Goal: Information Seeking & Learning: Learn about a topic

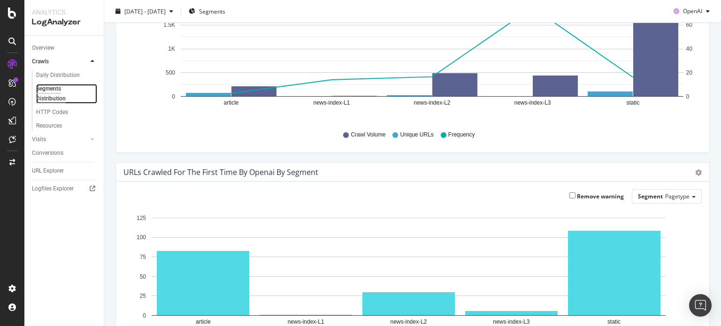
scroll to position [113, 0]
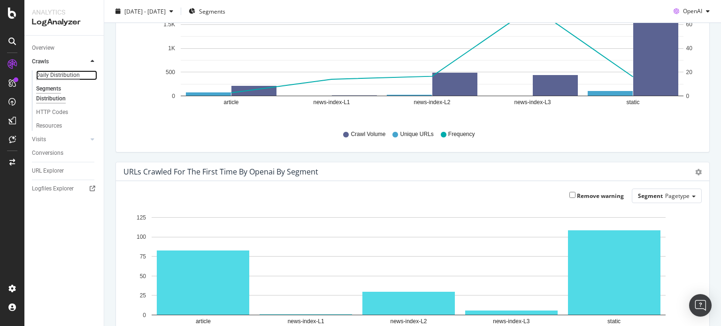
click at [62, 75] on div "Daily Distribution" at bounding box center [58, 75] width 44 height 10
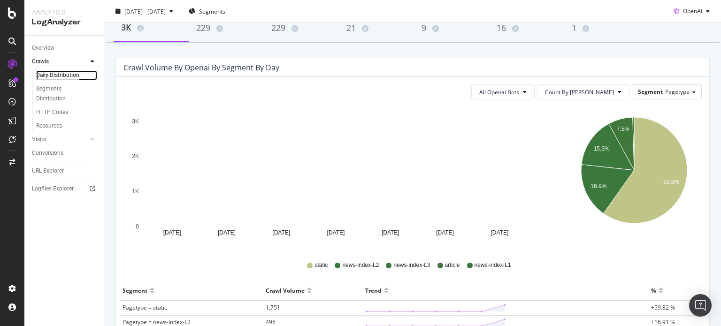
scroll to position [62, 0]
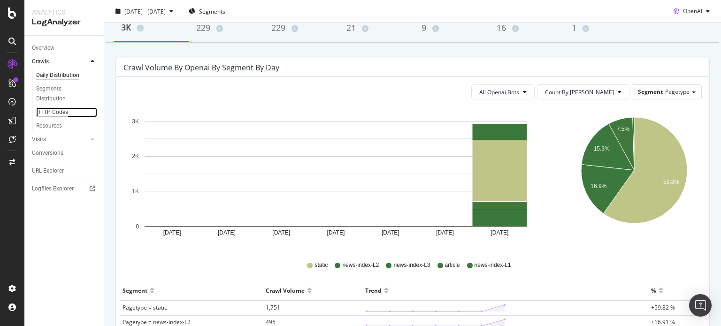
click at [61, 112] on div "HTTP Codes" at bounding box center [52, 112] width 32 height 10
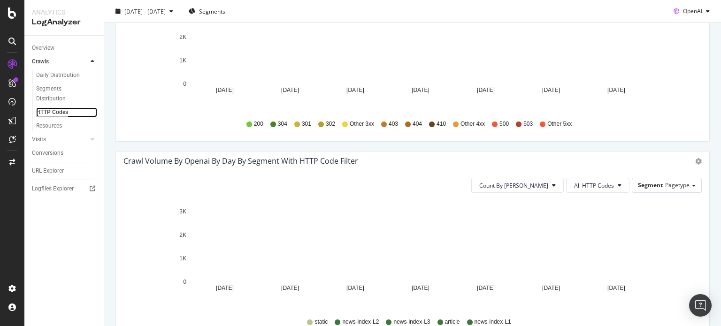
scroll to position [373, 0]
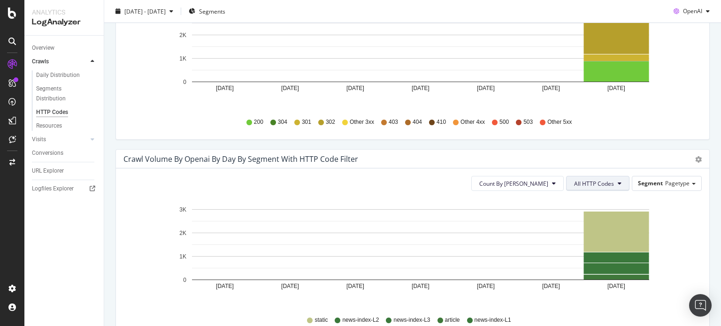
click at [600, 187] on button "All HTTP Codes" at bounding box center [597, 183] width 63 height 15
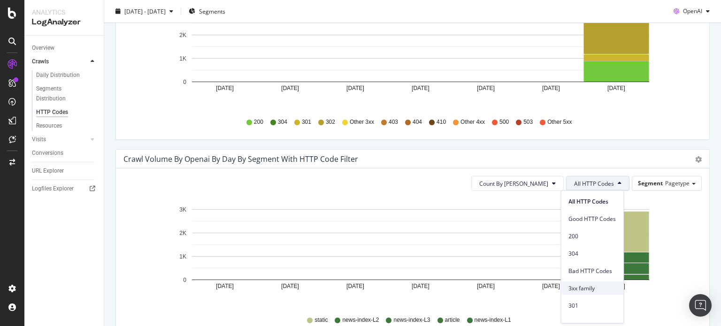
click at [583, 288] on span "3xx family" at bounding box center [591, 288] width 47 height 8
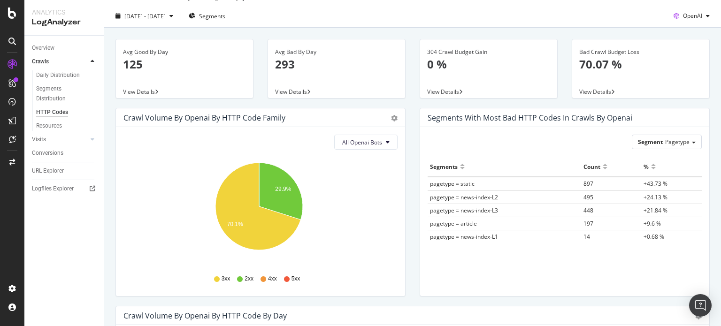
scroll to position [0, 0]
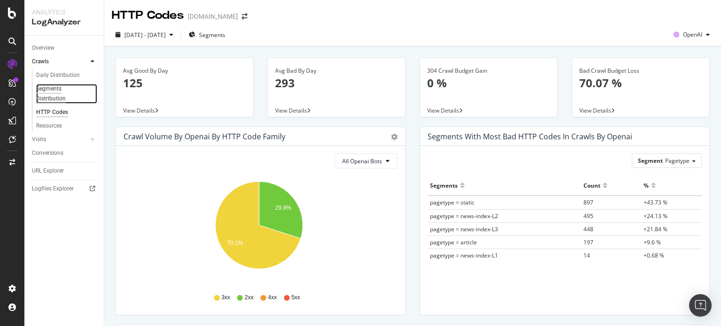
click at [51, 91] on div "Segments Distribution" at bounding box center [62, 94] width 52 height 20
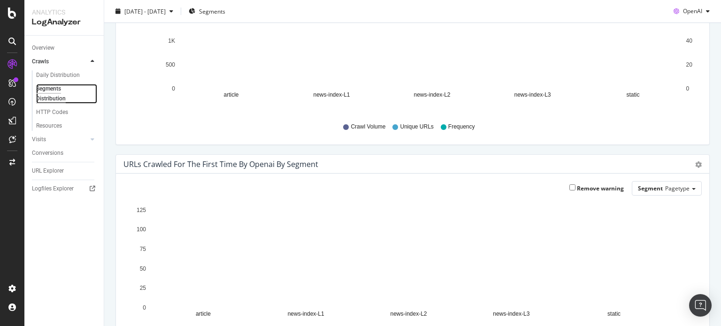
scroll to position [120, 0]
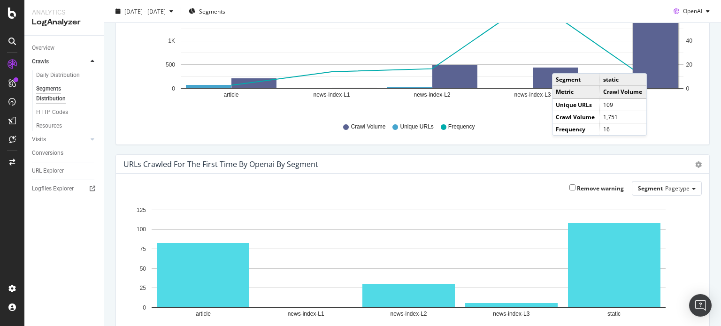
click at [649, 64] on rect "A chart." at bounding box center [655, 46] width 45 height 83
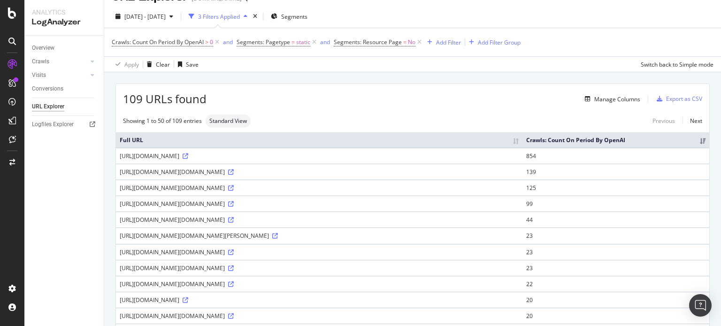
scroll to position [18, 0]
click at [48, 61] on div "Crawls" at bounding box center [40, 62] width 17 height 10
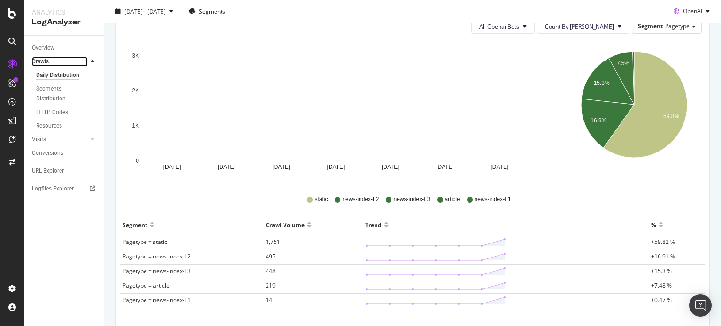
scroll to position [184, 0]
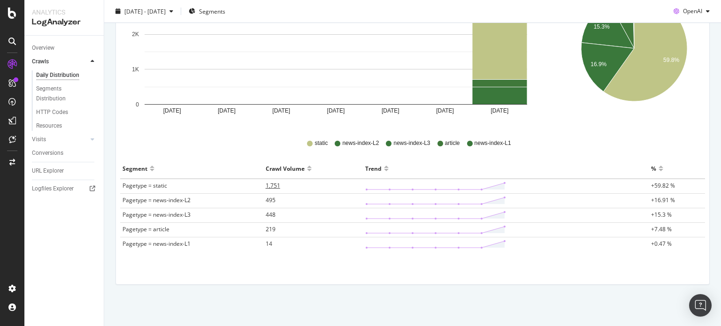
click at [273, 185] on span "1,751" at bounding box center [273, 186] width 15 height 8
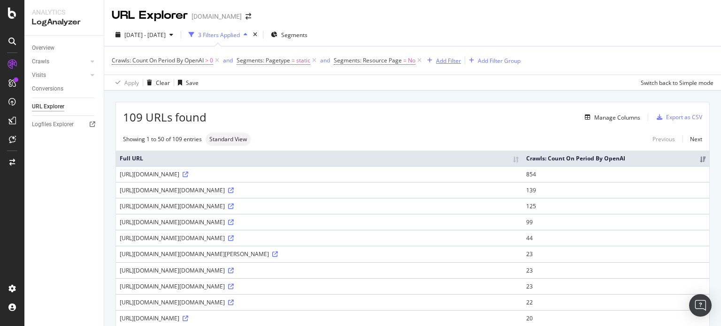
click at [439, 61] on div "Add Filter" at bounding box center [448, 61] width 25 height 8
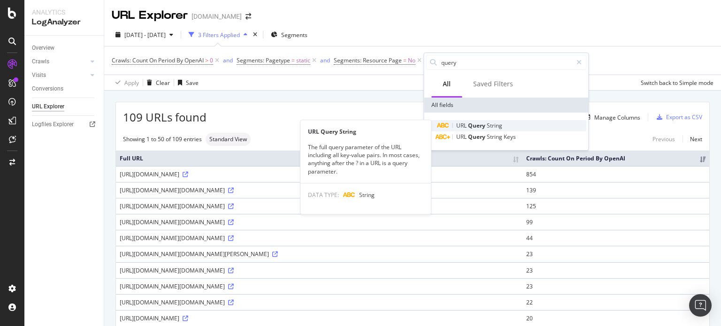
type input "query"
click at [478, 125] on span "Query" at bounding box center [477, 126] width 19 height 8
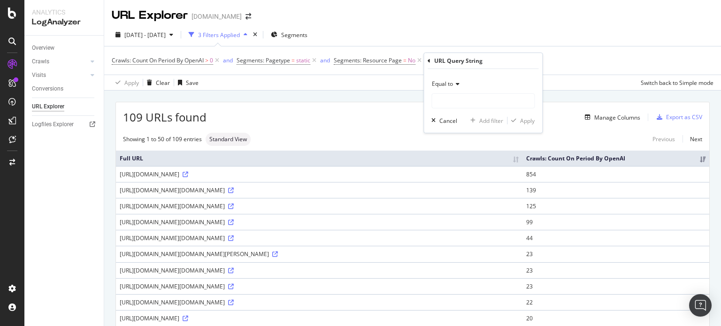
click at [429, 60] on icon at bounding box center [428, 61] width 3 height 6
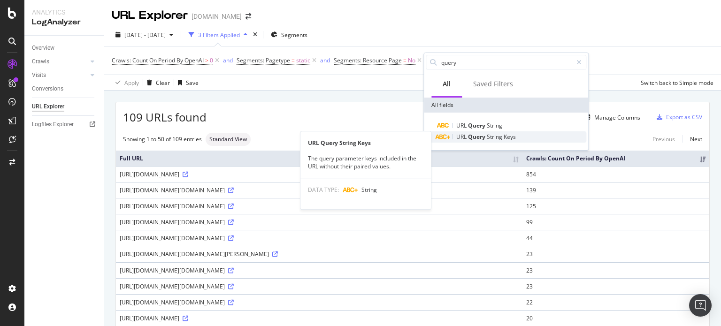
click at [493, 135] on span "String" at bounding box center [494, 137] width 17 height 8
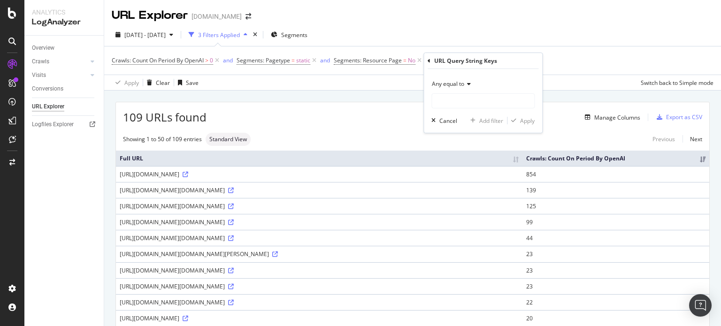
click at [430, 60] on div "URL Query String Keys" at bounding box center [482, 61] width 111 height 16
click at [429, 60] on icon at bounding box center [428, 61] width 3 height 6
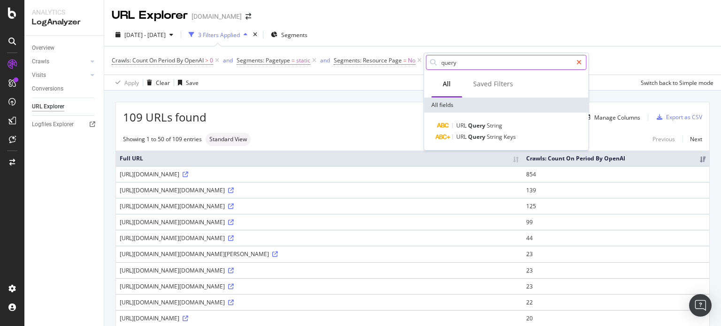
click at [578, 61] on icon at bounding box center [578, 62] width 5 height 7
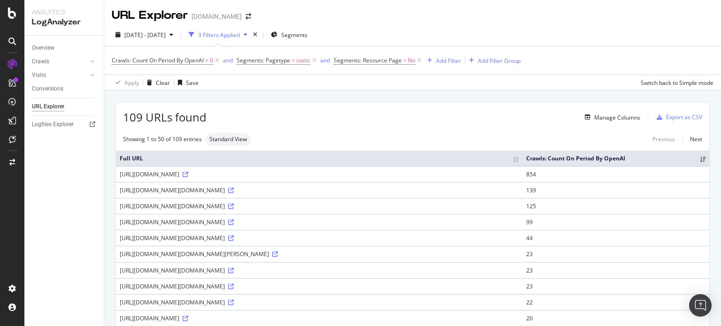
click at [603, 64] on div "Crawls: Count On Period By OpenAI > 0 and Segments: Pagetype = static and Segme…" at bounding box center [412, 60] width 601 height 28
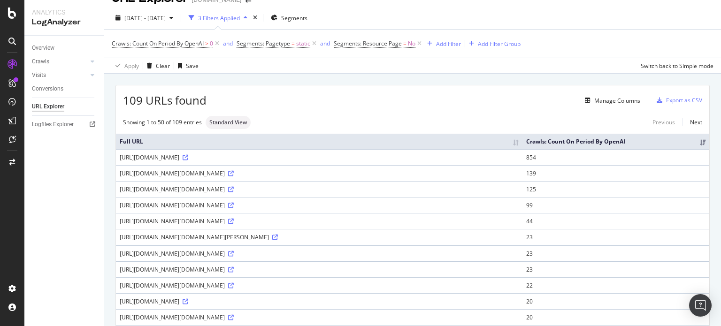
scroll to position [6, 0]
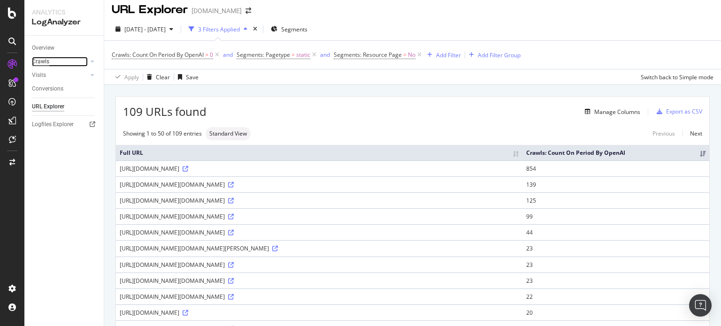
click at [44, 60] on div "Crawls" at bounding box center [40, 62] width 17 height 10
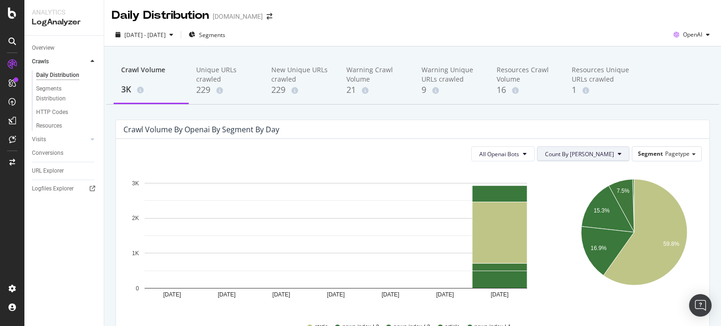
click at [594, 151] on span "Count By Day" at bounding box center [579, 154] width 69 height 8
click at [695, 170] on div "7.5% 15.3% 16.9% 59.8% Segment Crawl Volume Pagetype = static 1,751 Pagetype = …" at bounding box center [635, 239] width 148 height 141
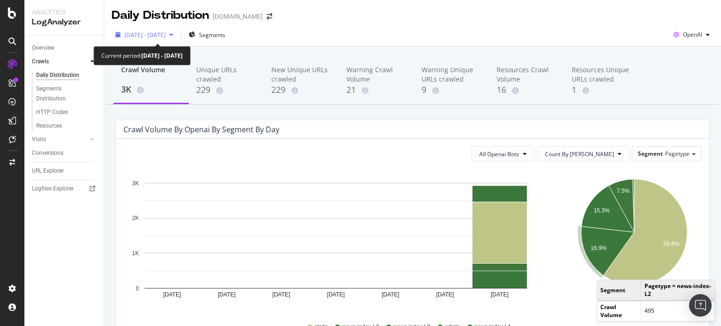
click at [177, 30] on div "2025 Sep. 11th - Sep. 17th" at bounding box center [144, 35] width 65 height 14
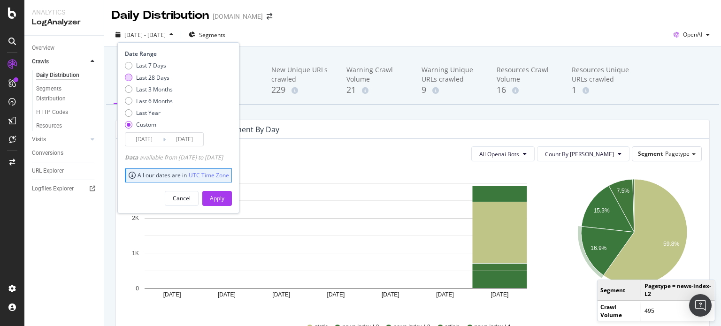
click at [147, 76] on div "Last 28 Days" at bounding box center [152, 78] width 33 height 8
type input "2025/08/23"
type input "2025/09/19"
click at [224, 192] on div "Apply" at bounding box center [217, 198] width 15 height 14
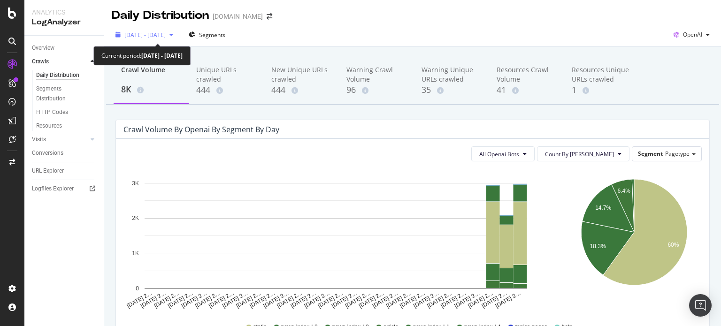
click at [166, 33] on span "2025 Aug. 23rd - Sep. 19th" at bounding box center [144, 35] width 41 height 8
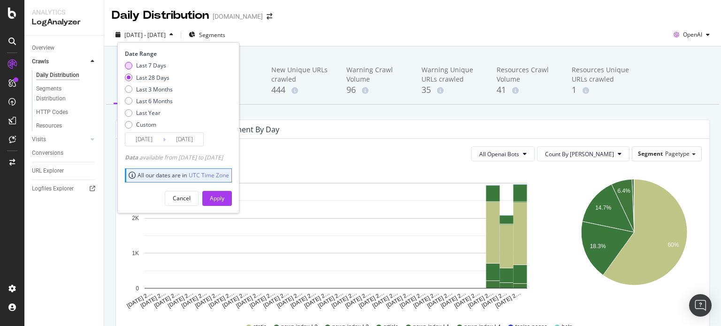
click at [153, 69] on div "Last 7 Days" at bounding box center [151, 65] width 30 height 8
type input "2025/09/13"
click at [224, 195] on div "Apply" at bounding box center [217, 198] width 15 height 8
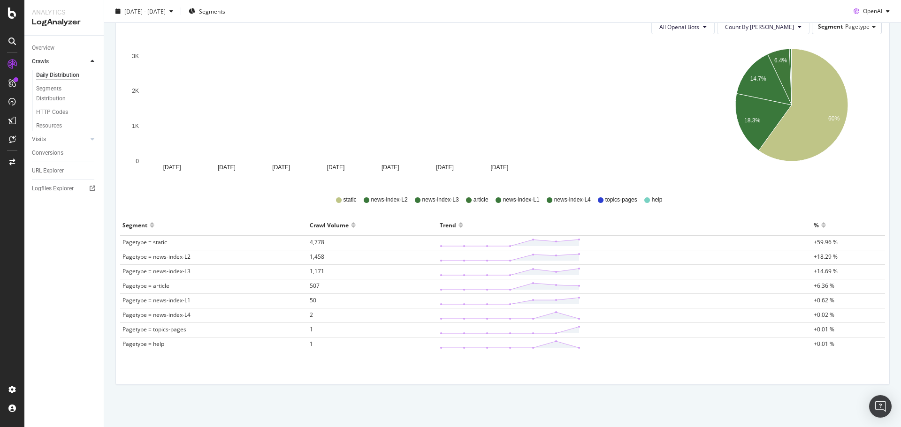
scroll to position [127, 0]
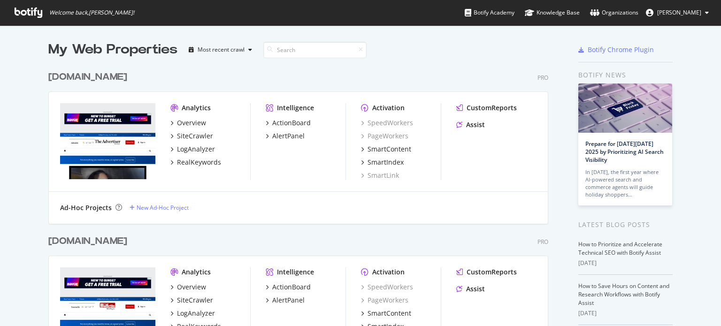
scroll to position [2131, 500]
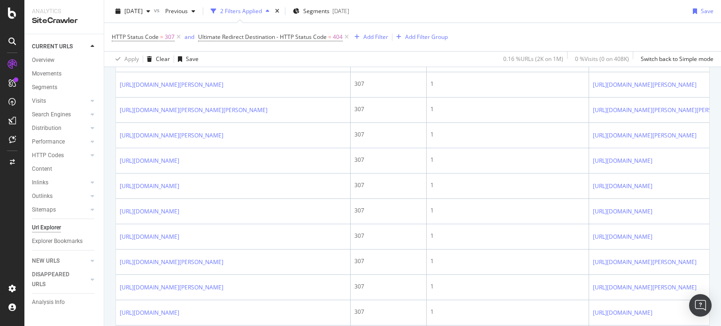
scroll to position [377, 0]
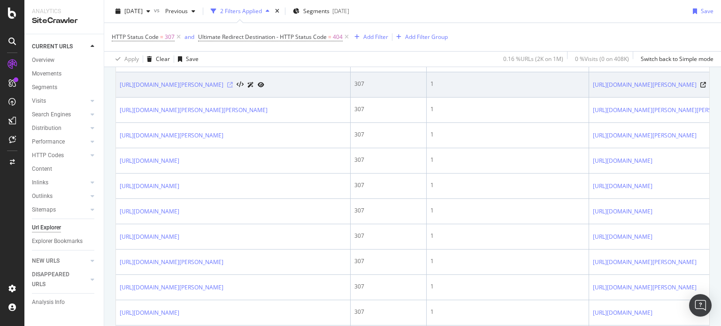
click at [233, 88] on icon at bounding box center [230, 85] width 6 height 6
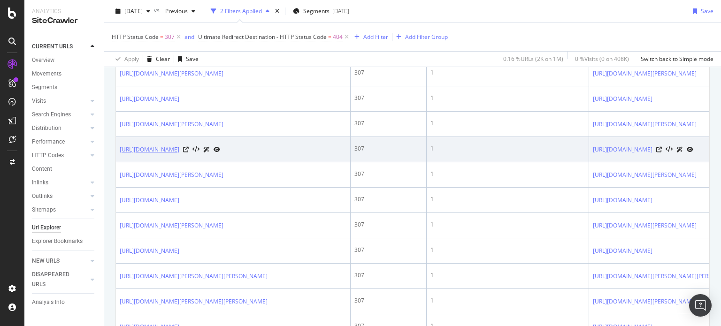
scroll to position [593, 0]
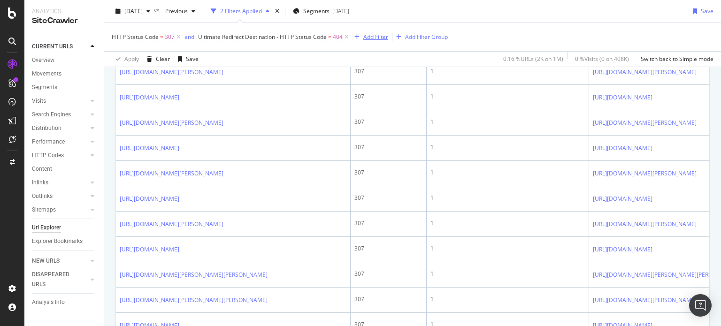
click at [370, 35] on div "Add Filter" at bounding box center [375, 37] width 25 height 8
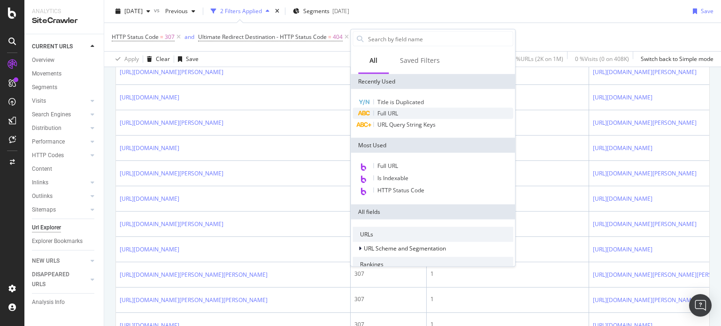
click at [387, 113] on span "Full URL" at bounding box center [387, 113] width 21 height 8
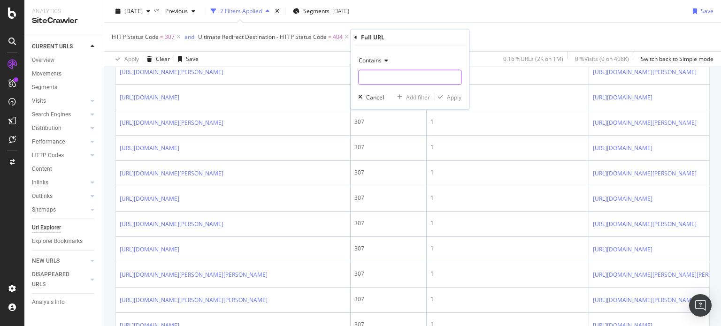
click at [386, 72] on input "text" at bounding box center [409, 77] width 102 height 15
type input "story-"
click at [454, 99] on div "Apply" at bounding box center [454, 97] width 15 height 8
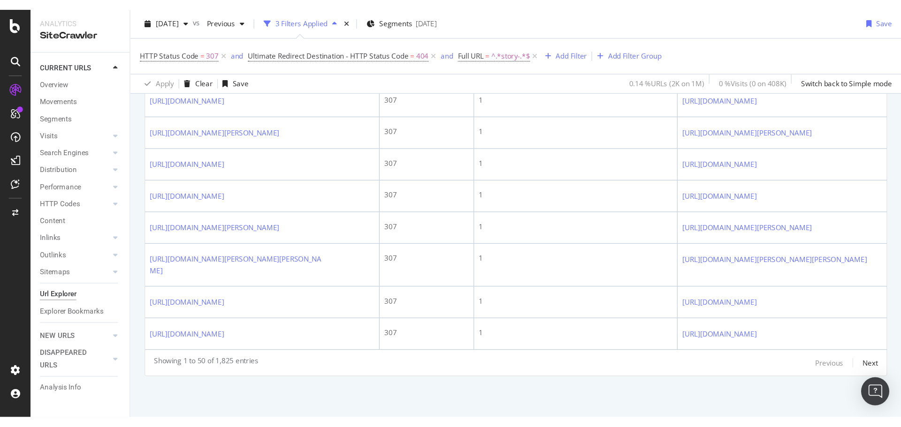
scroll to position [1590, 0]
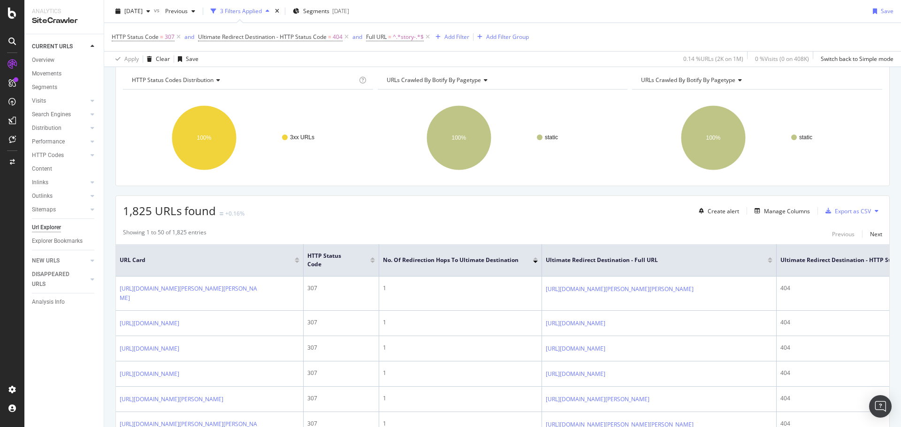
scroll to position [0, 0]
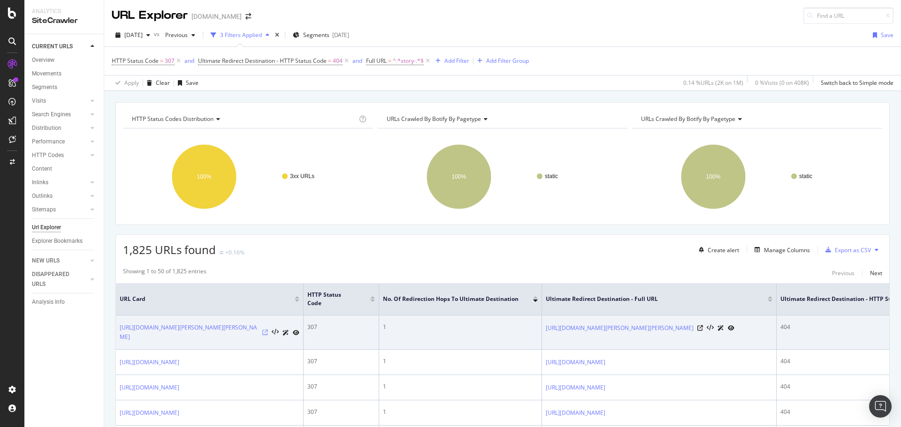
click at [267, 326] on icon at bounding box center [265, 333] width 6 height 6
